Goal: Check status: Check status

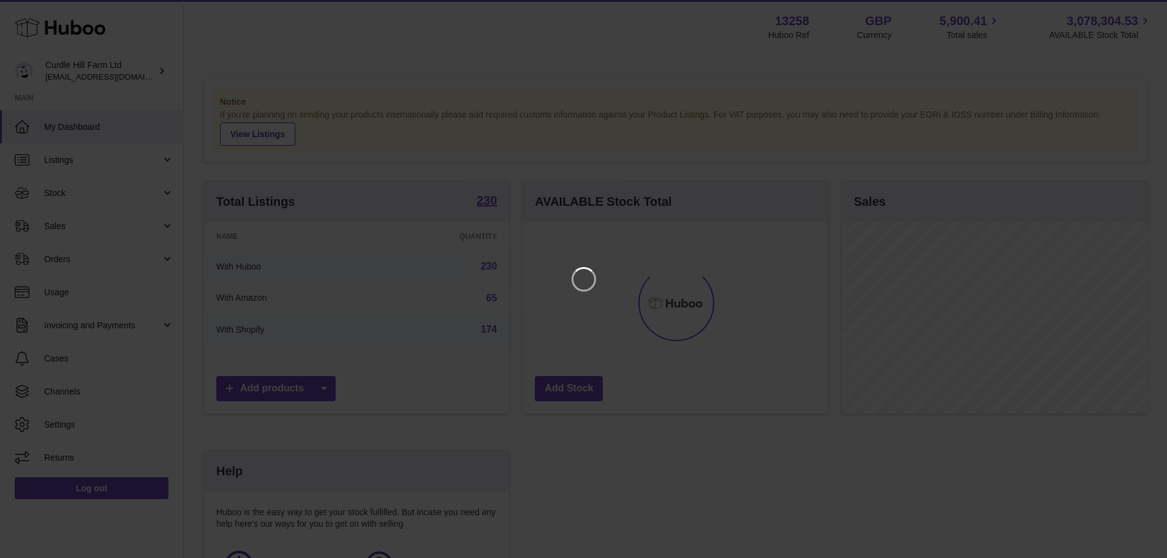
scroll to position [191, 309]
click at [1146, 9] on icon "Close" at bounding box center [1144, 11] width 15 height 15
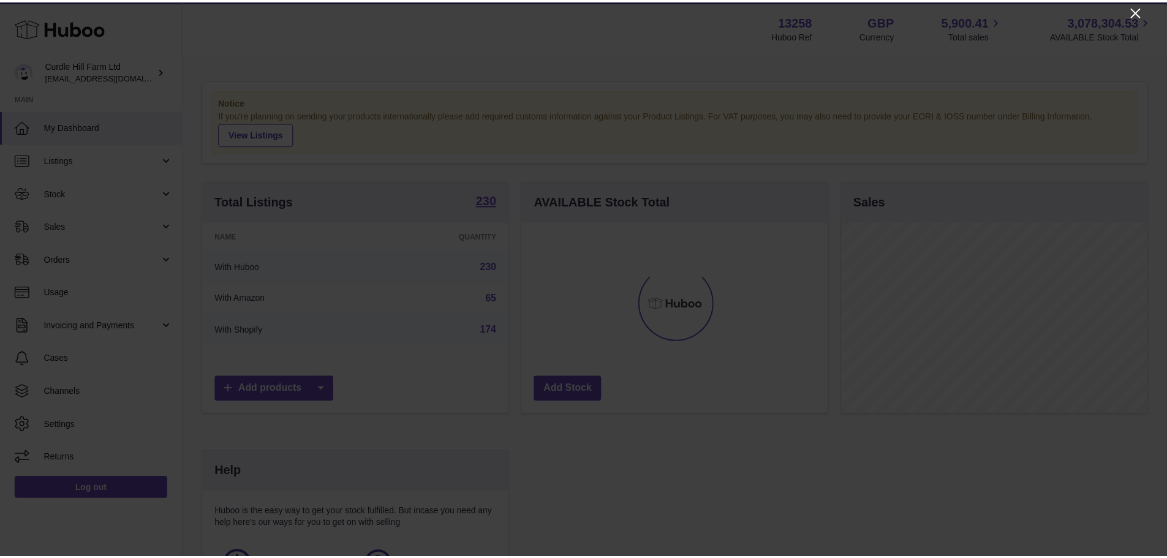
scroll to position [612440, 612326]
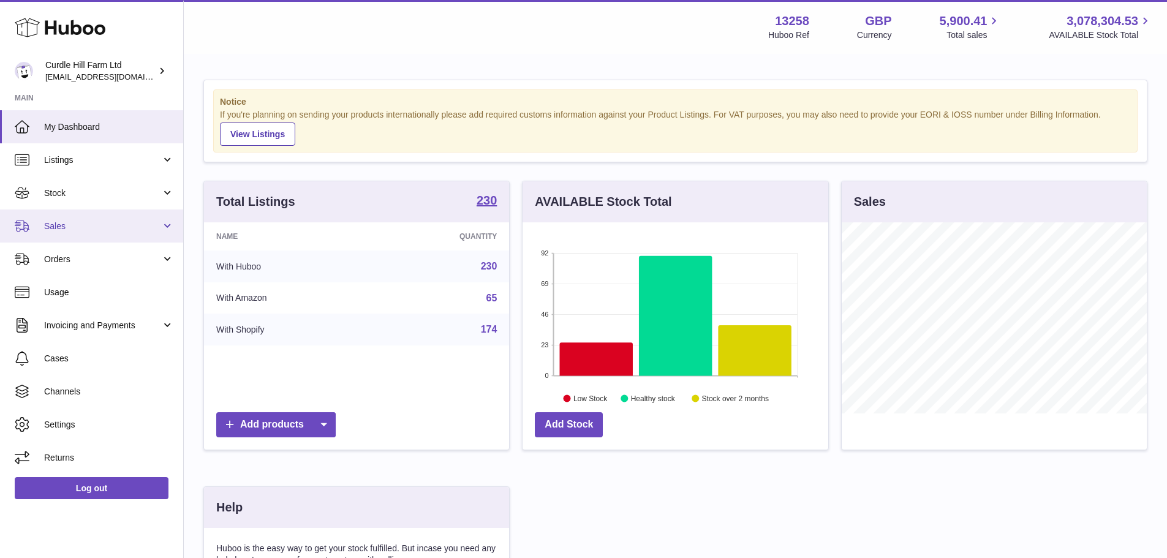
click at [81, 221] on span "Sales" at bounding box center [102, 227] width 117 height 12
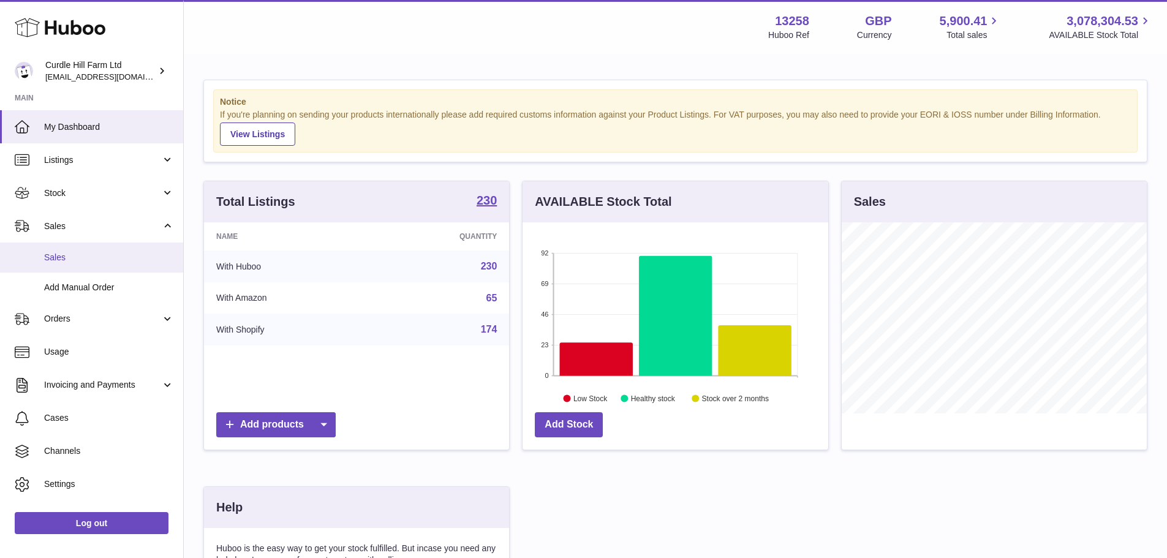
click at [58, 259] on span "Sales" at bounding box center [109, 258] width 130 height 12
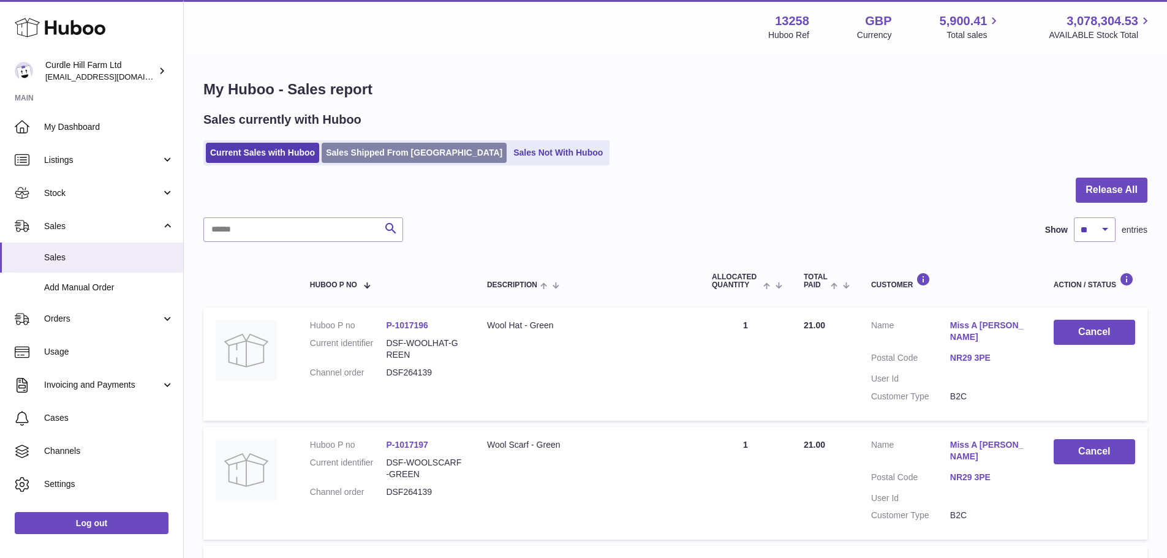
click at [390, 149] on link "Sales Shipped From Huboo" at bounding box center [414, 153] width 185 height 20
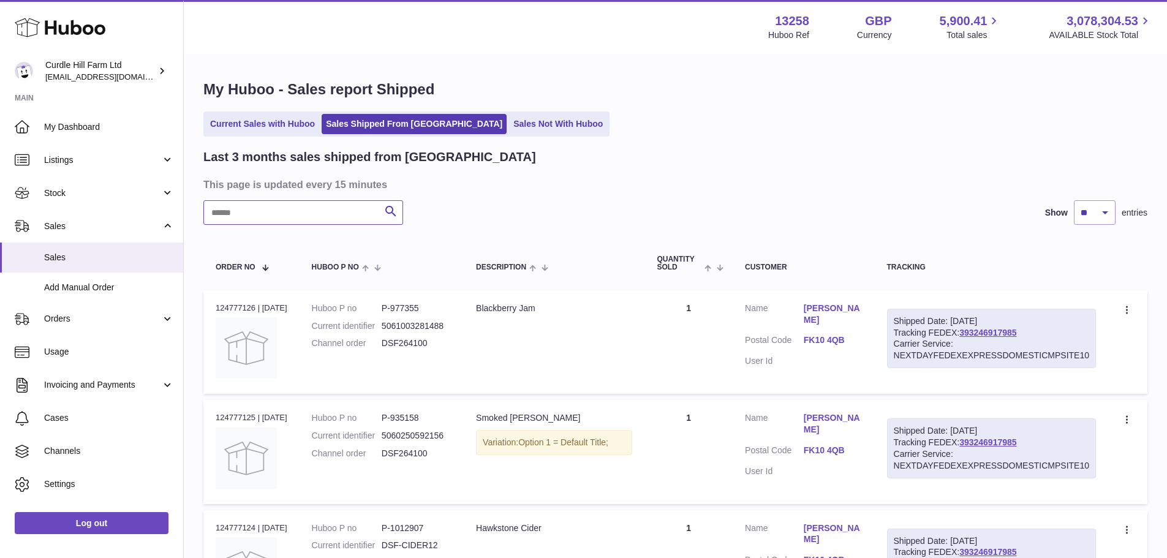
click at [236, 216] on input "text" at bounding box center [303, 212] width 200 height 25
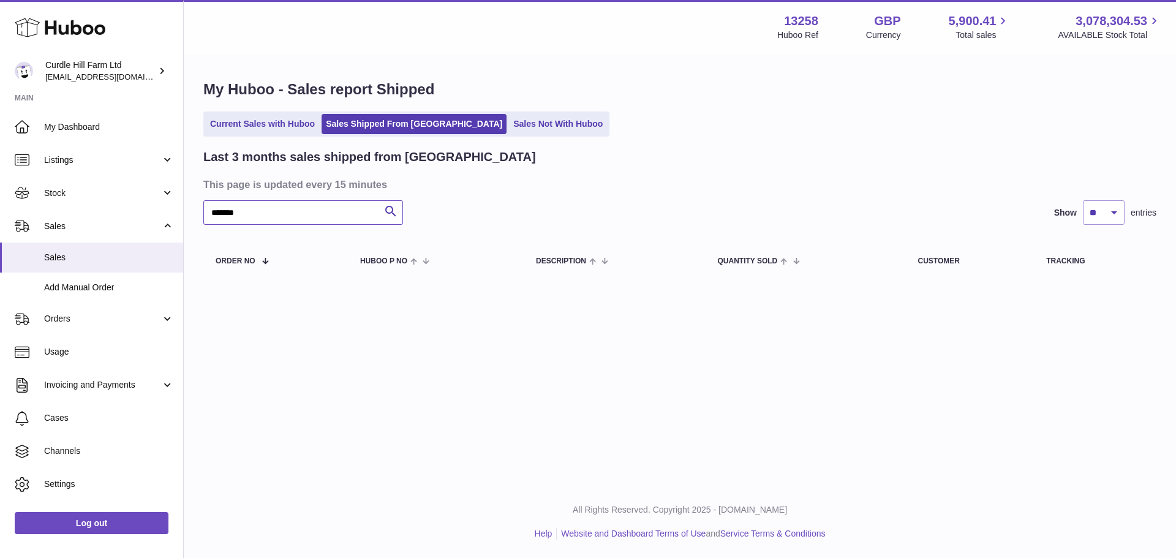
type input "*****"
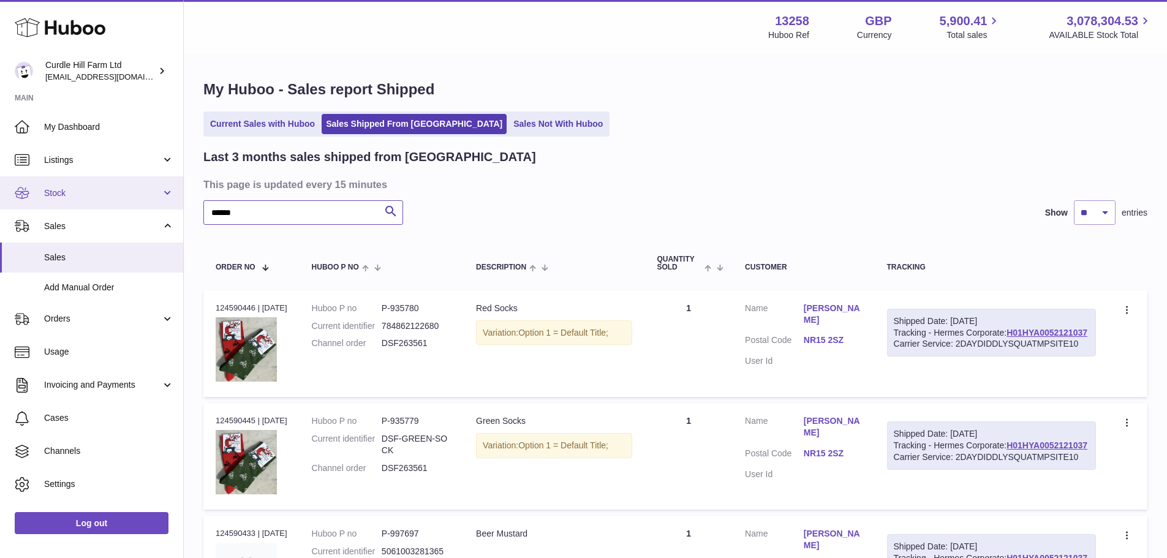
drag, startPoint x: 255, startPoint y: 210, endPoint x: 152, endPoint y: 205, distance: 103.1
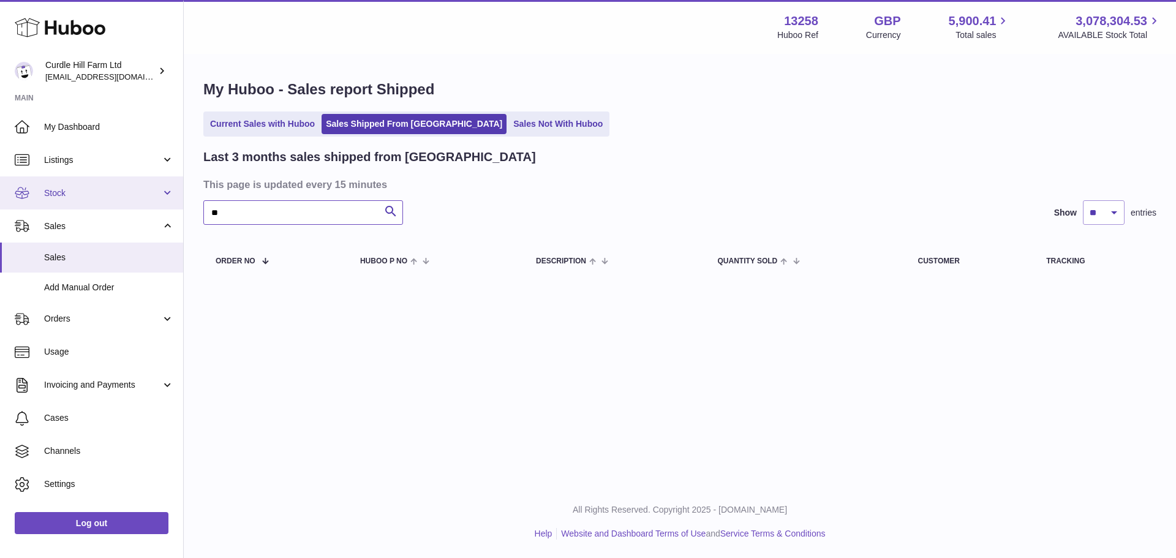
type input "*"
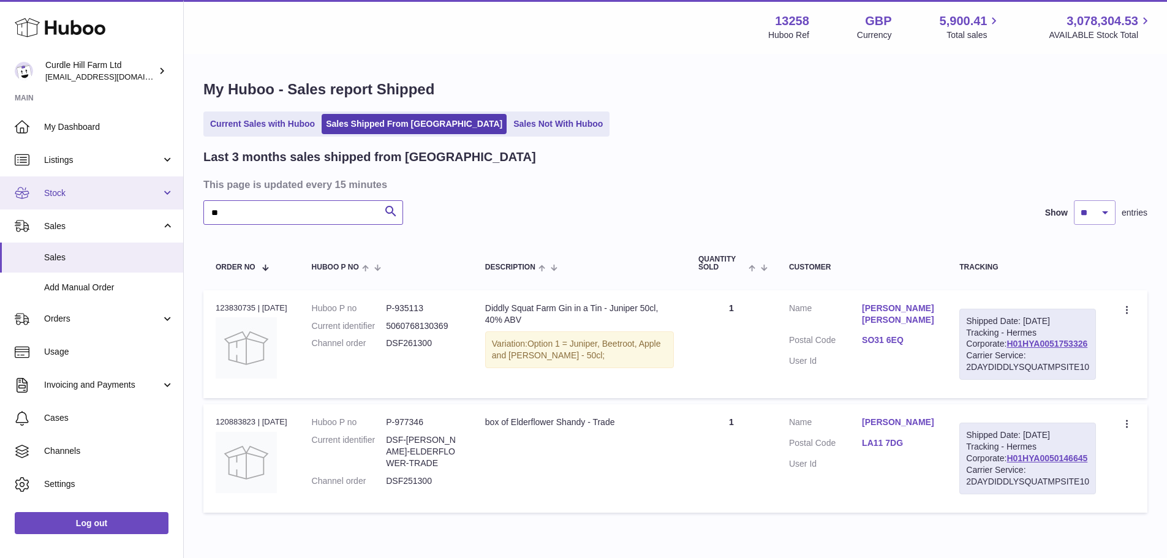
type input "*"
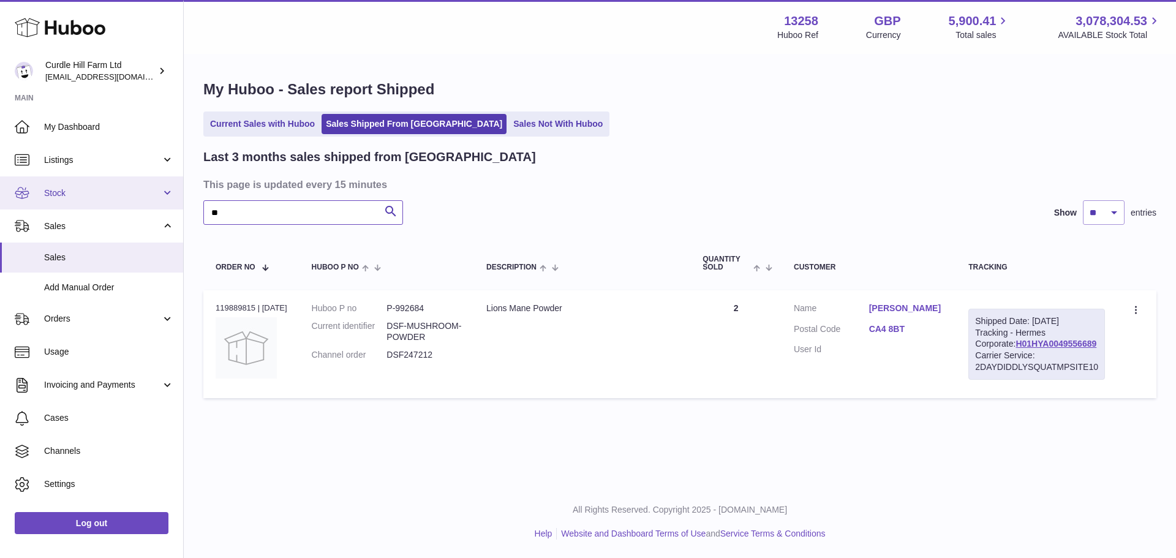
type input "*"
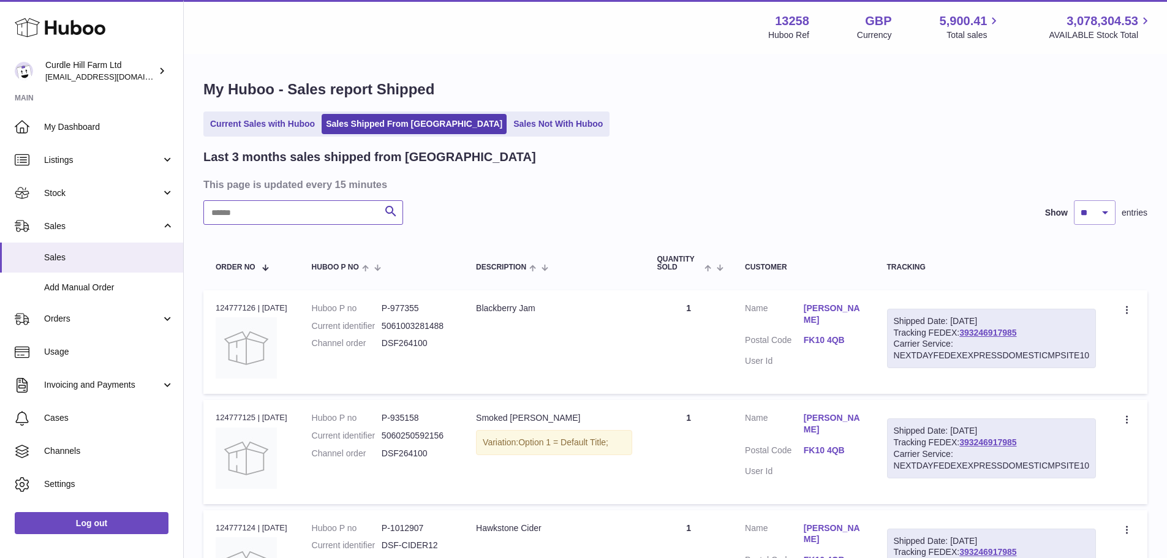
click at [227, 213] on input "text" at bounding box center [303, 212] width 200 height 25
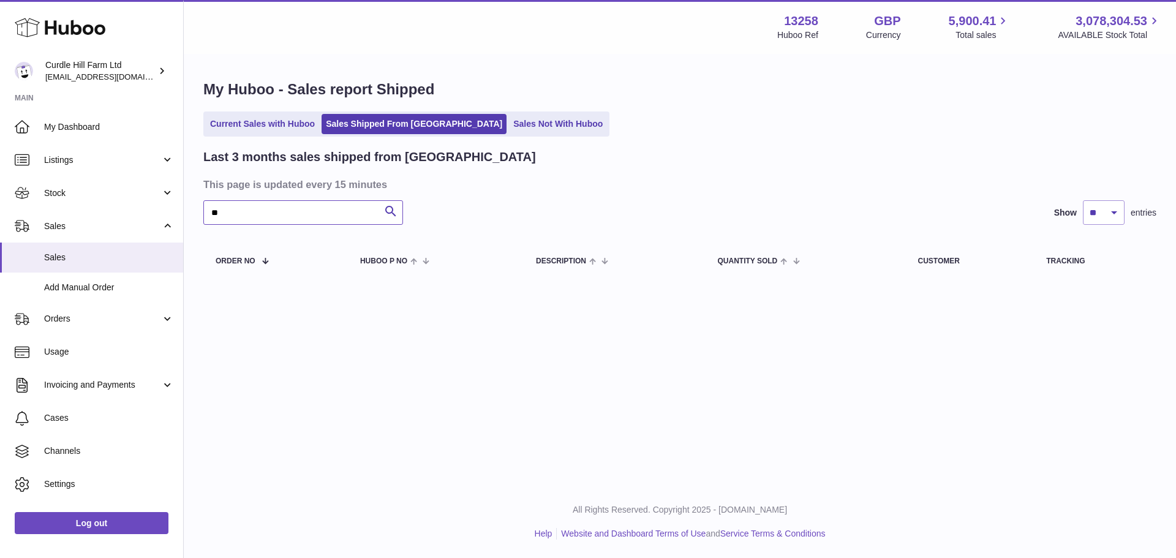
type input "*"
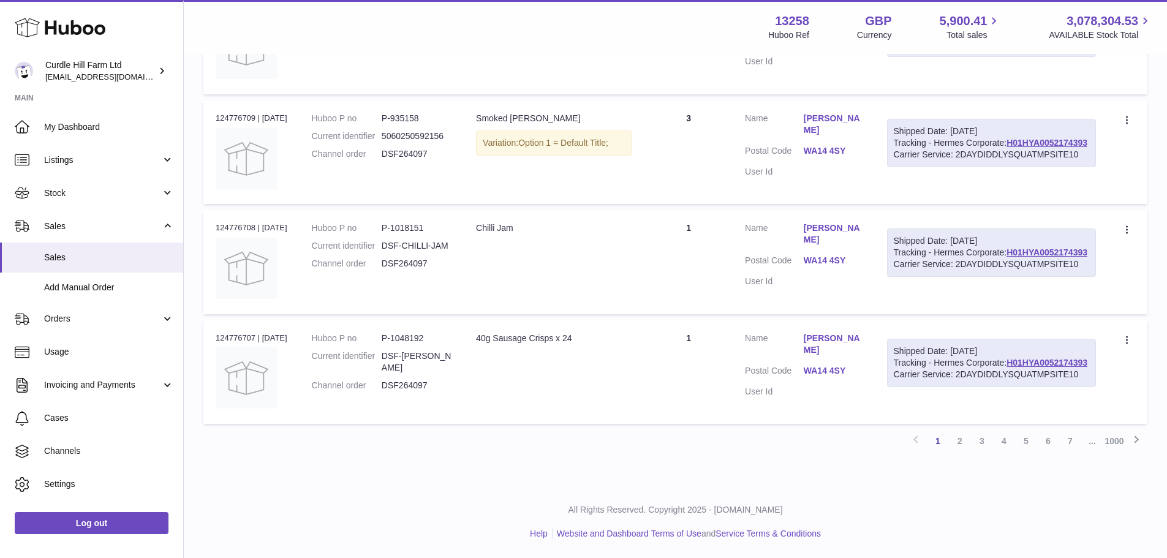
scroll to position [995, 0]
click at [1070, 443] on link "7" at bounding box center [1070, 441] width 22 height 22
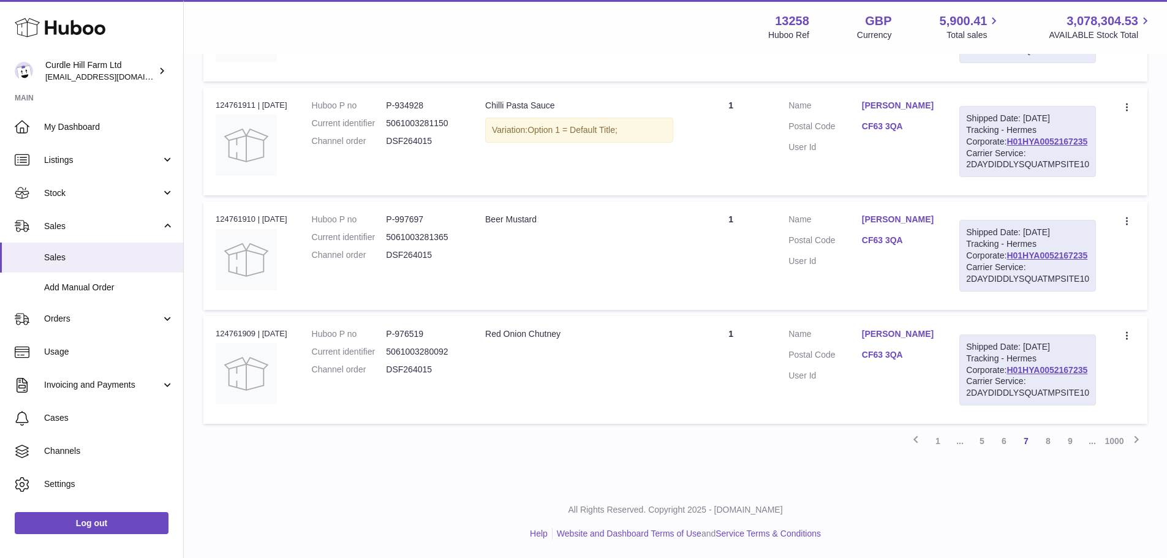
scroll to position [1234, 0]
click at [1113, 440] on link "1000" at bounding box center [1114, 441] width 22 height 22
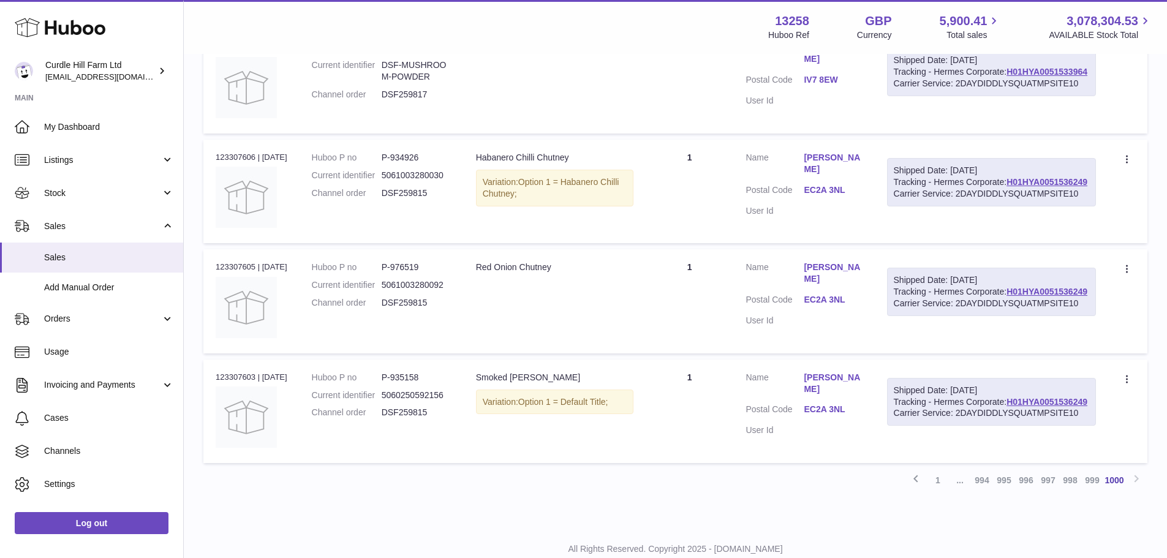
scroll to position [974, 0]
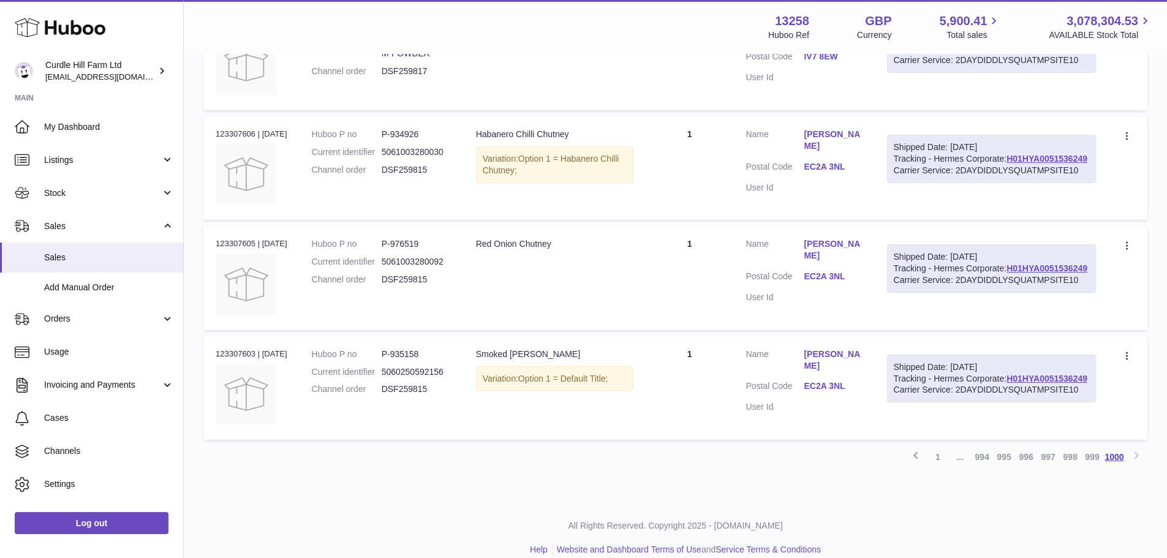
click at [1114, 468] on link "1000" at bounding box center [1114, 457] width 22 height 22
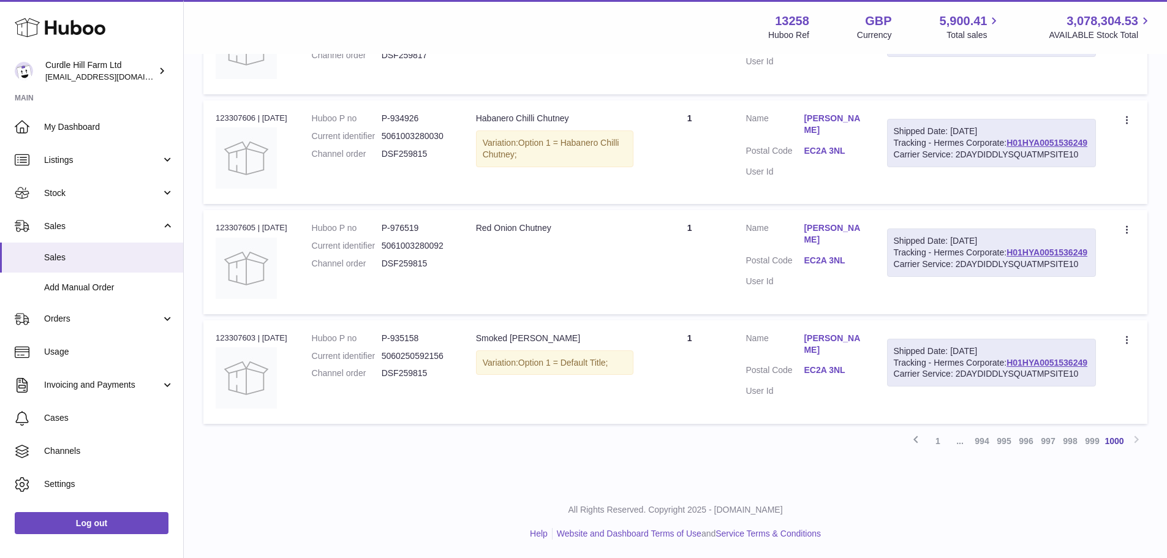
click at [1137, 440] on div "Previous 1 ... 994 995 996 997 998 999 1000 Next" at bounding box center [675, 441] width 944 height 22
click at [1137, 438] on div "Previous 1 ... 994 995 996 997 998 999 1000 Next" at bounding box center [675, 441] width 944 height 22
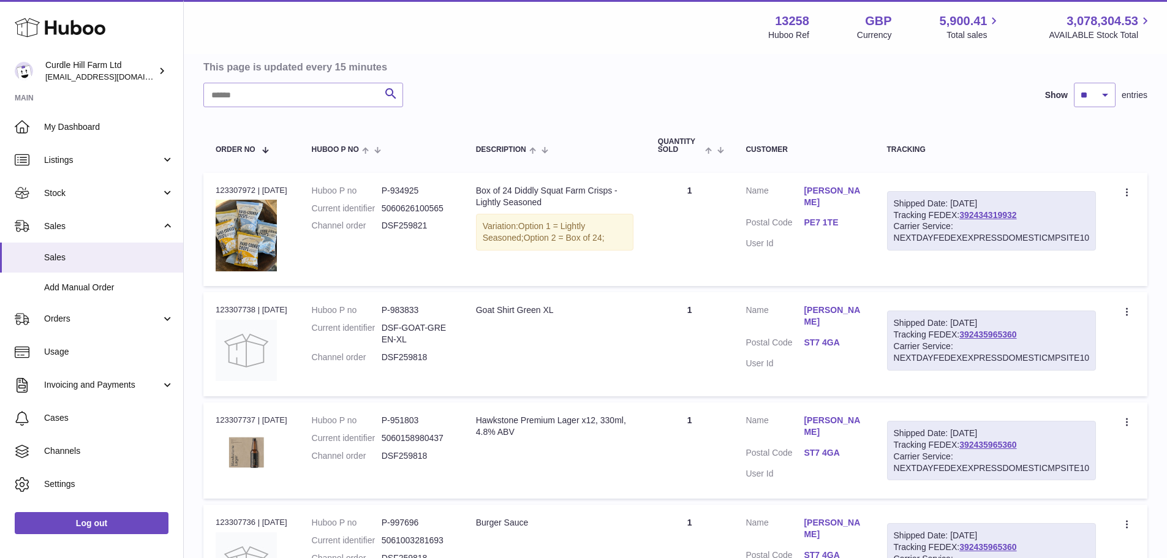
scroll to position [0, 0]
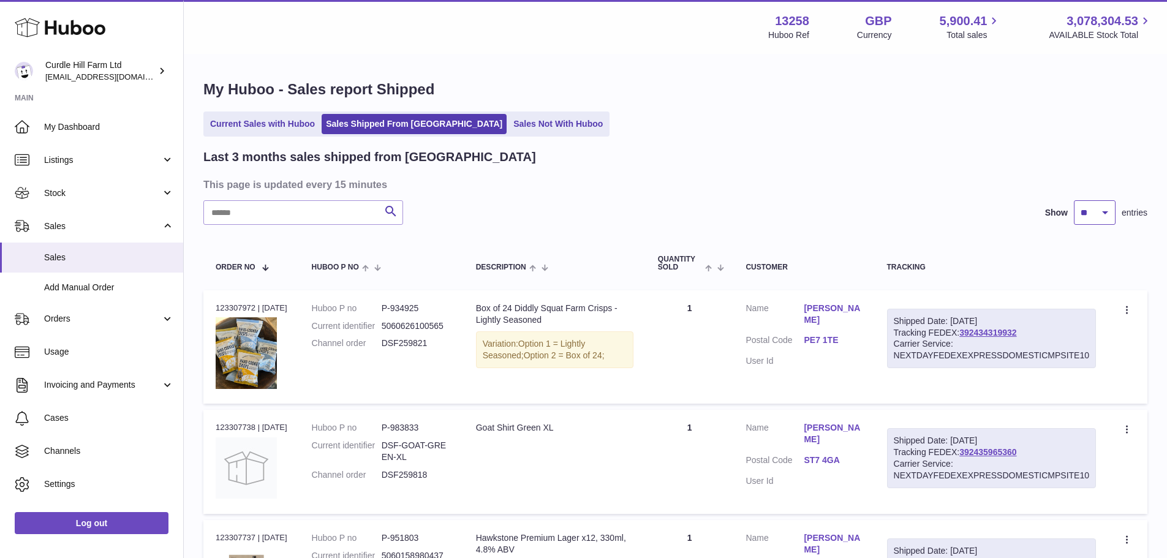
click at [1104, 209] on select "** ** **" at bounding box center [1095, 212] width 42 height 25
select select "**"
click at [1074, 200] on select "** ** **" at bounding box center [1095, 212] width 42 height 25
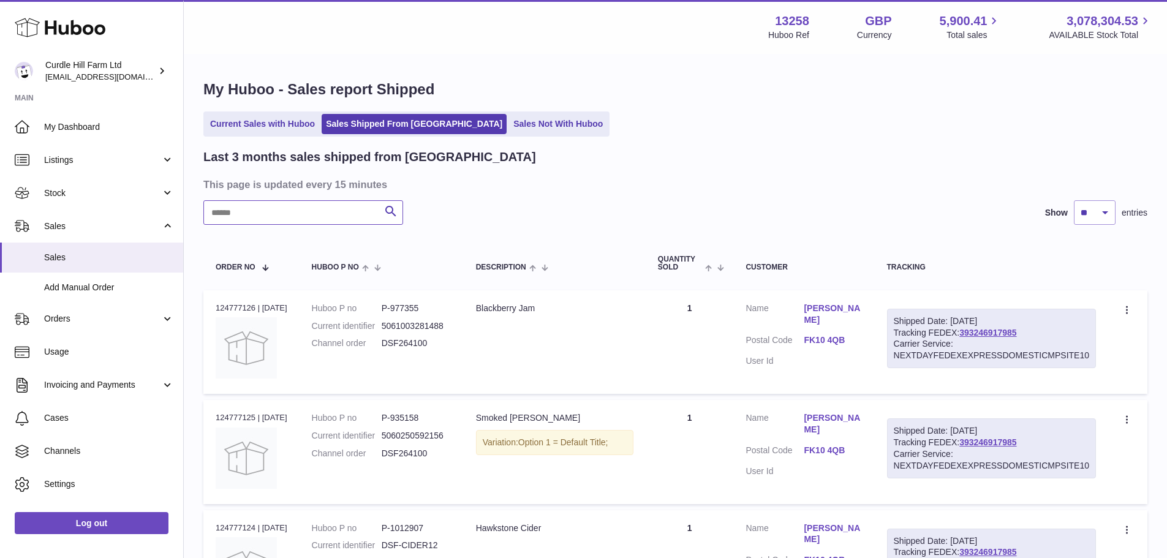
click at [246, 206] on input "text" at bounding box center [303, 212] width 200 height 25
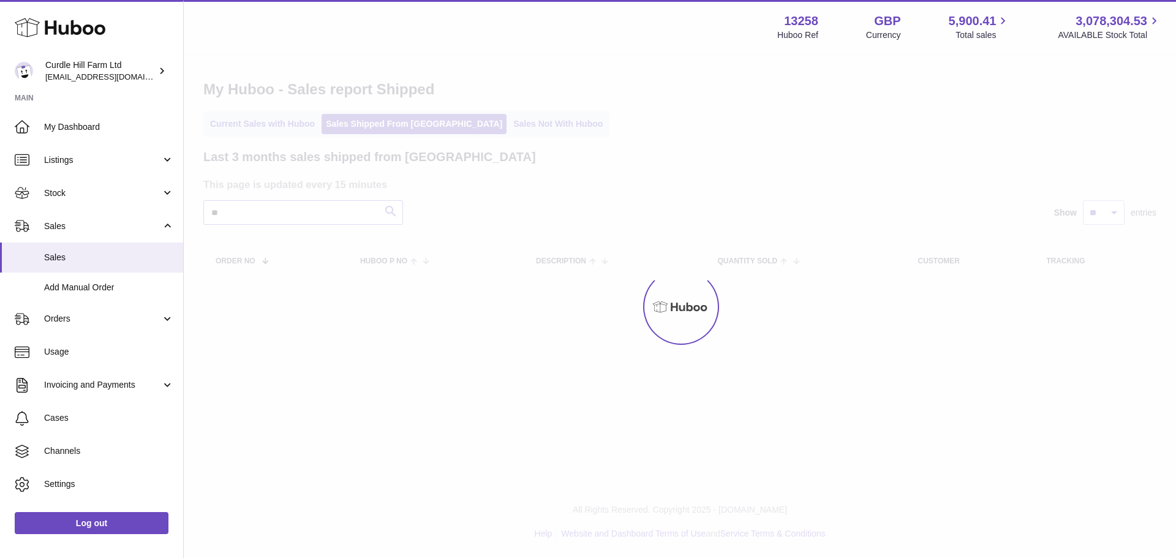
type input "*"
